Goal: Task Accomplishment & Management: Manage account settings

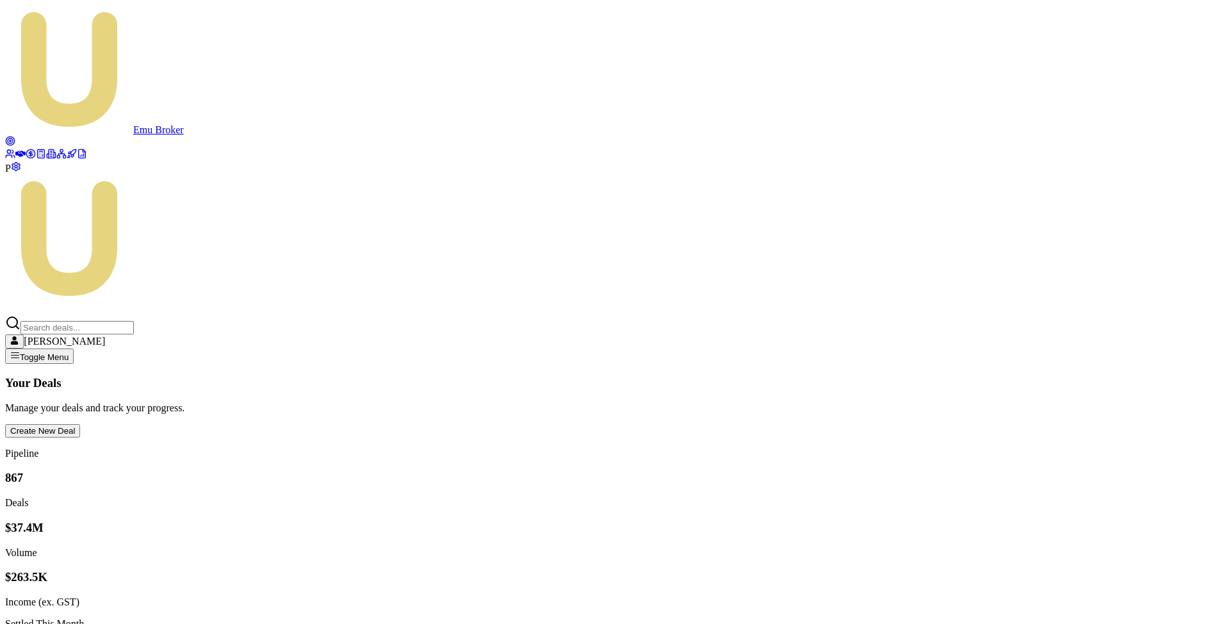
click at [56, 161] on link at bounding box center [61, 155] width 10 height 11
type input "sanj"
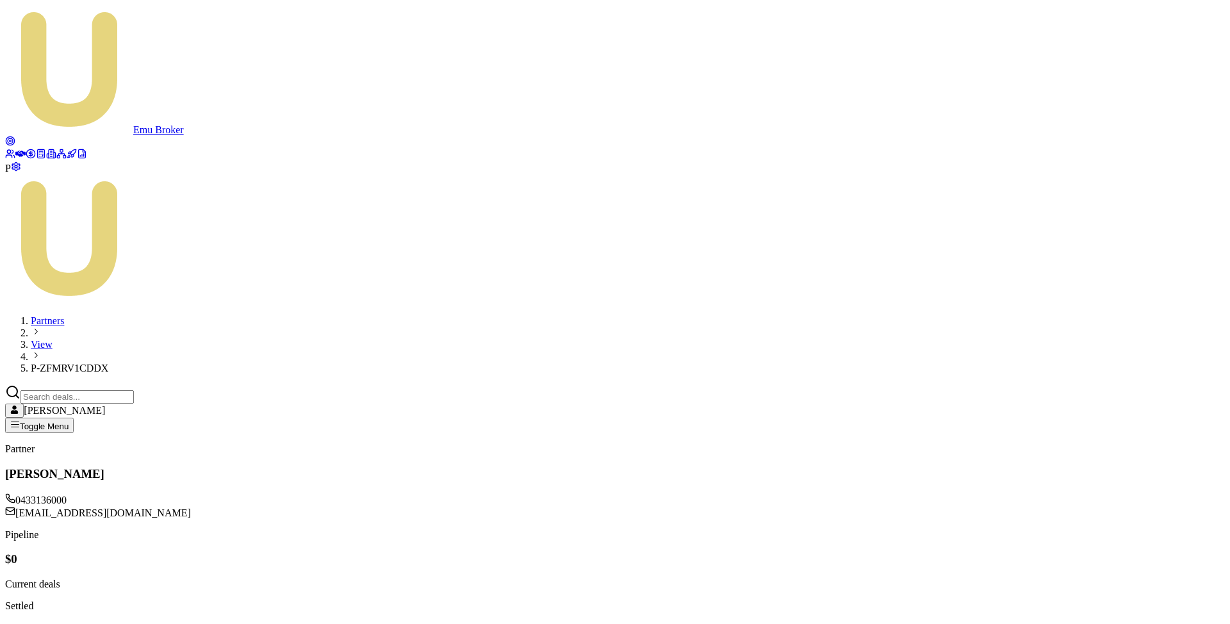
copy td "U-HJSXYW8U5H"
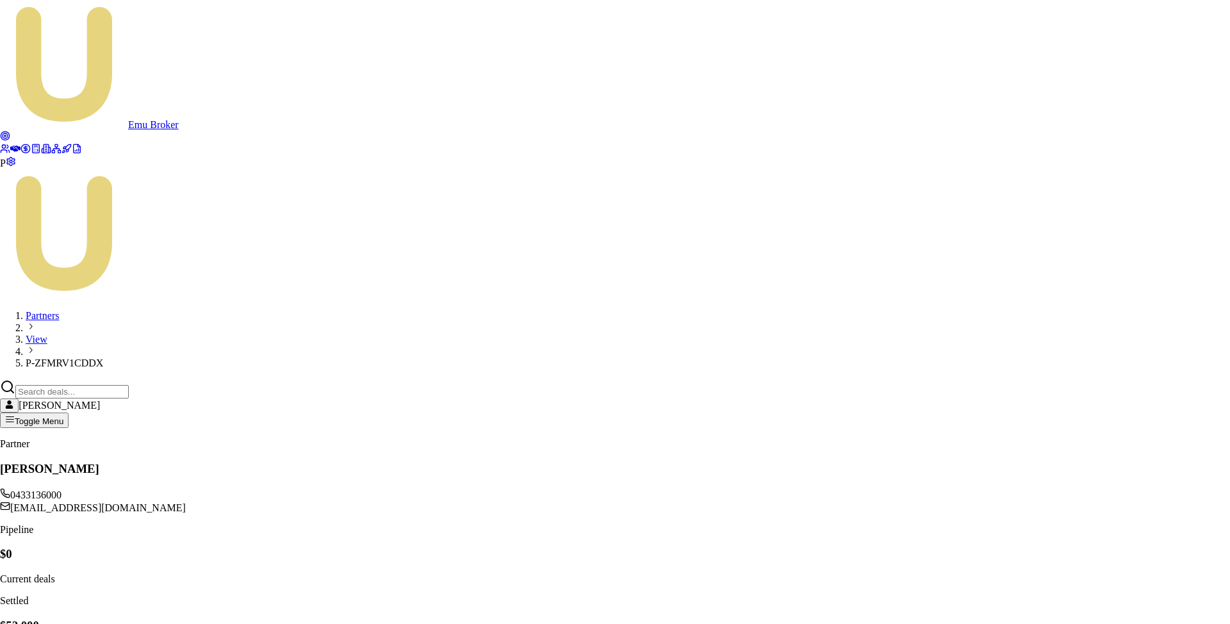
click at [569, 442] on body "Emu Broker P Partners View P-ZFMRV1CDDX Matt Leeburn Toggle Menu Partner Dhankh…" at bounding box center [615, 486] width 1230 height 972
select select "PARTNER_MEMBER"
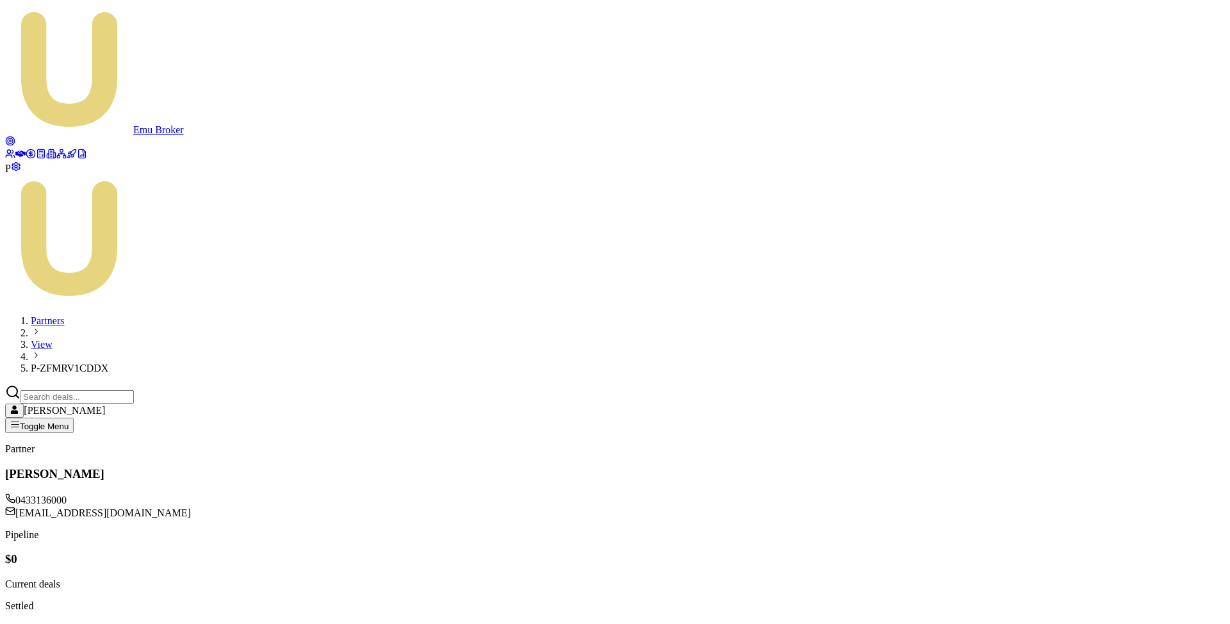
click at [56, 159] on icon at bounding box center [61, 154] width 10 height 10
